Goal: Task Accomplishment & Management: Complete application form

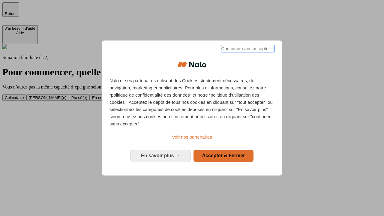
click at [247, 49] on span "Continuer sans accepter →" at bounding box center [247, 48] width 53 height 7
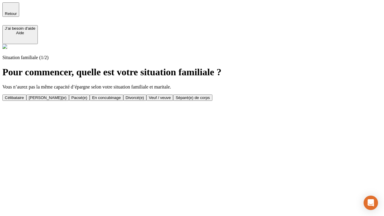
click at [171, 100] on div "Veuf / veuve" at bounding box center [160, 97] width 22 height 4
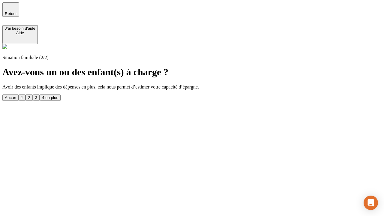
click at [23, 95] on div "1" at bounding box center [22, 97] width 2 height 4
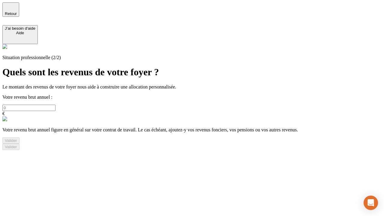
click at [55, 105] on input "text" at bounding box center [28, 108] width 53 height 6
type input "30 000"
click at [17, 143] on div "Valider" at bounding box center [11, 140] width 12 height 4
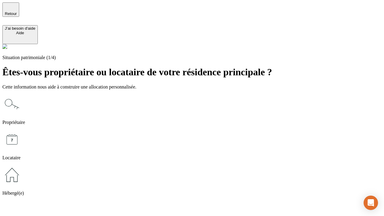
click at [22, 130] on icon at bounding box center [11, 139] width 19 height 19
type input "1 000"
click at [22, 130] on icon at bounding box center [11, 139] width 19 height 19
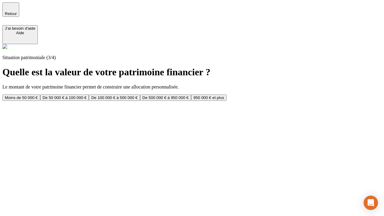
click at [38, 95] on div "Moins de 50 000 €" at bounding box center [21, 97] width 33 height 4
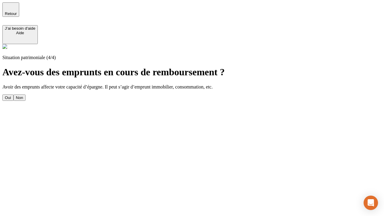
click at [23, 95] on div "Non" at bounding box center [19, 97] width 7 height 4
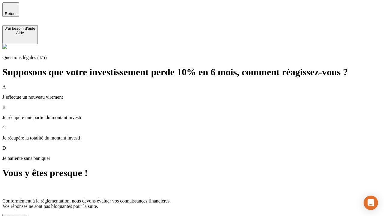
click at [25, 215] on div "C'est noté !" at bounding box center [15, 217] width 20 height 4
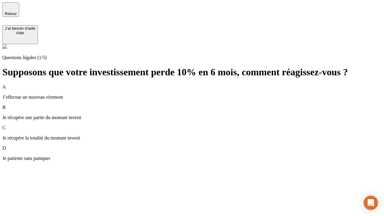
click at [199, 115] on p "Je récupère une partie du montant investi" at bounding box center [191, 117] width 379 height 5
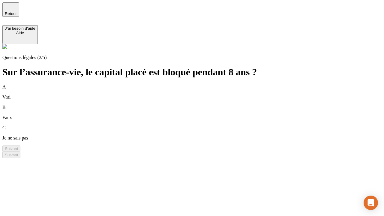
click at [199, 105] on div "B Faux" at bounding box center [191, 113] width 379 height 16
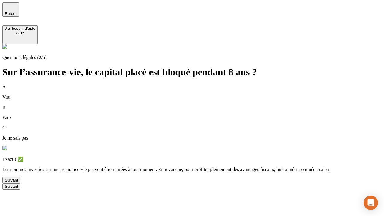
click at [18, 182] on div "Suivant" at bounding box center [11, 180] width 13 height 4
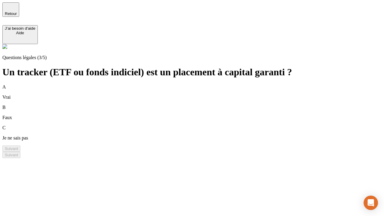
click at [199, 105] on div "B Faux" at bounding box center [191, 113] width 379 height 16
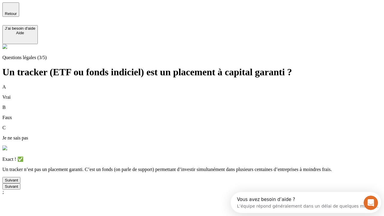
click at [18, 182] on div "Suivant" at bounding box center [11, 180] width 13 height 4
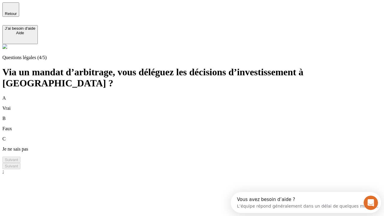
click at [199, 95] on div "A Vrai" at bounding box center [191, 103] width 379 height 16
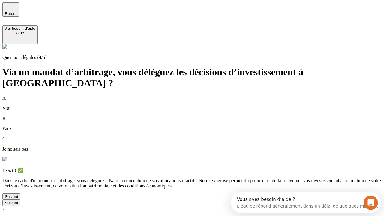
click at [18, 199] on div "Suivant" at bounding box center [11, 196] width 13 height 4
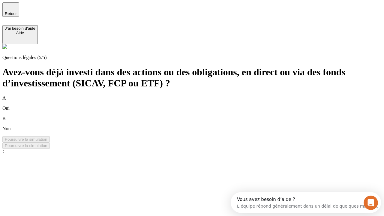
click at [199, 95] on div "A Oui" at bounding box center [191, 103] width 379 height 16
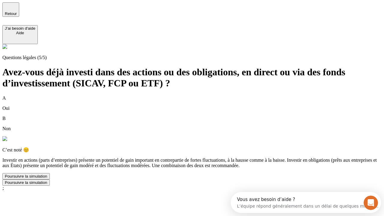
click at [47, 178] on div "Poursuivre la simulation" at bounding box center [26, 176] width 43 height 4
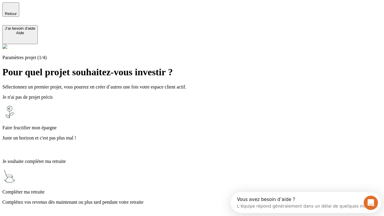
click at [199, 135] on p "Juste un horizon et c'est pas plus mal !" at bounding box center [191, 137] width 379 height 5
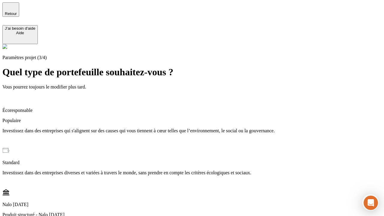
click at [199, 128] on p "Investissez dans des entreprises qui s'alignent sur des causes qui vous tiennen…" at bounding box center [191, 130] width 379 height 5
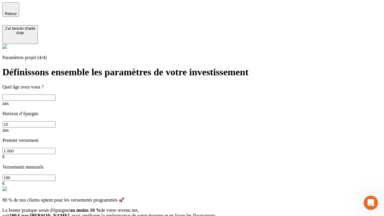
click at [55, 94] on input "text" at bounding box center [28, 97] width 53 height 6
type input "65"
click at [55, 121] on input "10" at bounding box center [28, 124] width 53 height 6
click at [55, 148] on input "1 000" at bounding box center [28, 151] width 53 height 6
type input "10 000"
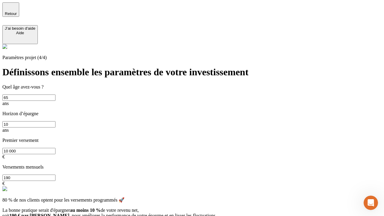
click at [55, 175] on input "190" at bounding box center [28, 178] width 53 height 6
type input "640"
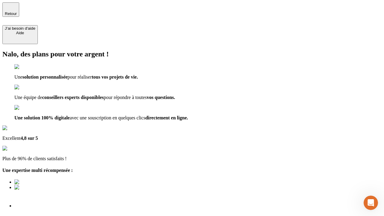
scroll to position [10, 0]
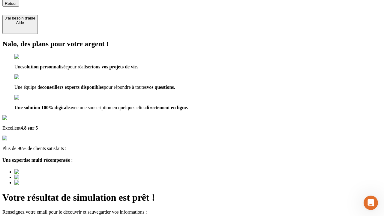
type input "[EMAIL_ADDRESS][DOMAIN_NAME]"
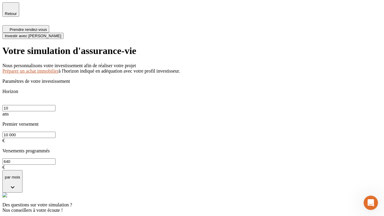
click at [61, 34] on span "Investir avec [PERSON_NAME]" at bounding box center [33, 36] width 56 height 4
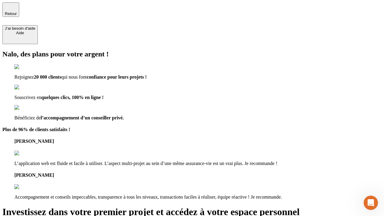
type input "[EMAIL_ADDRESS][DOMAIN_NAME]"
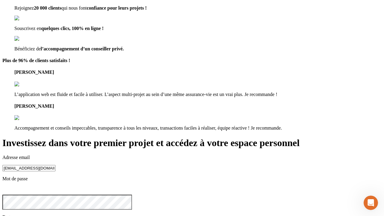
scroll to position [6, 0]
